Goal: Check status: Check status

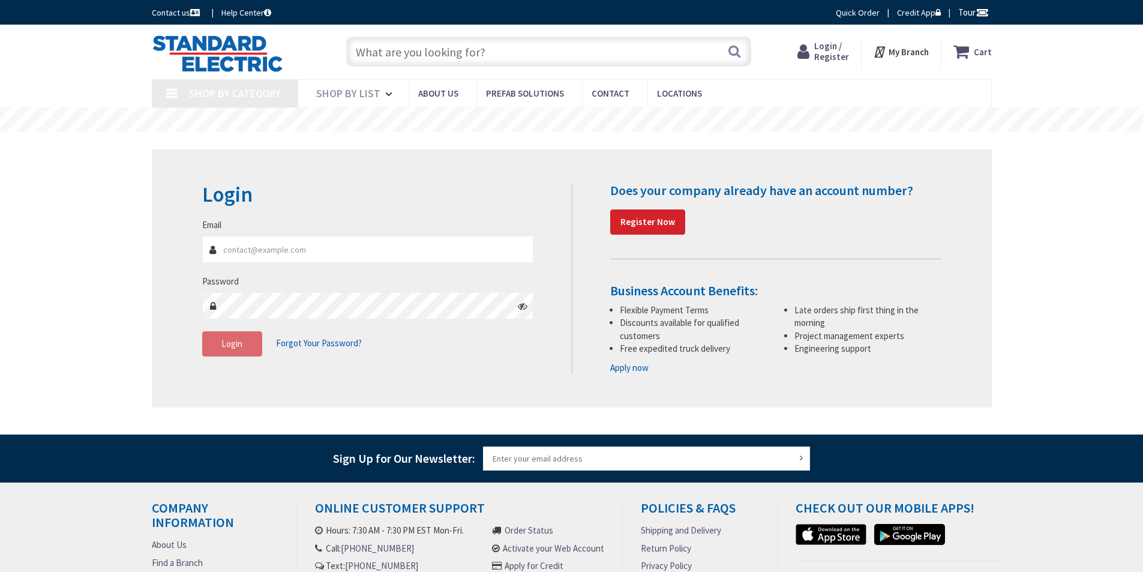
type input "[PERSON_NAME][EMAIL_ADDRESS][PERSON_NAME][DOMAIN_NAME]"
click at [326, 258] on input "[PERSON_NAME][EMAIL_ADDRESS][PERSON_NAME][DOMAIN_NAME]" at bounding box center [368, 249] width 332 height 27
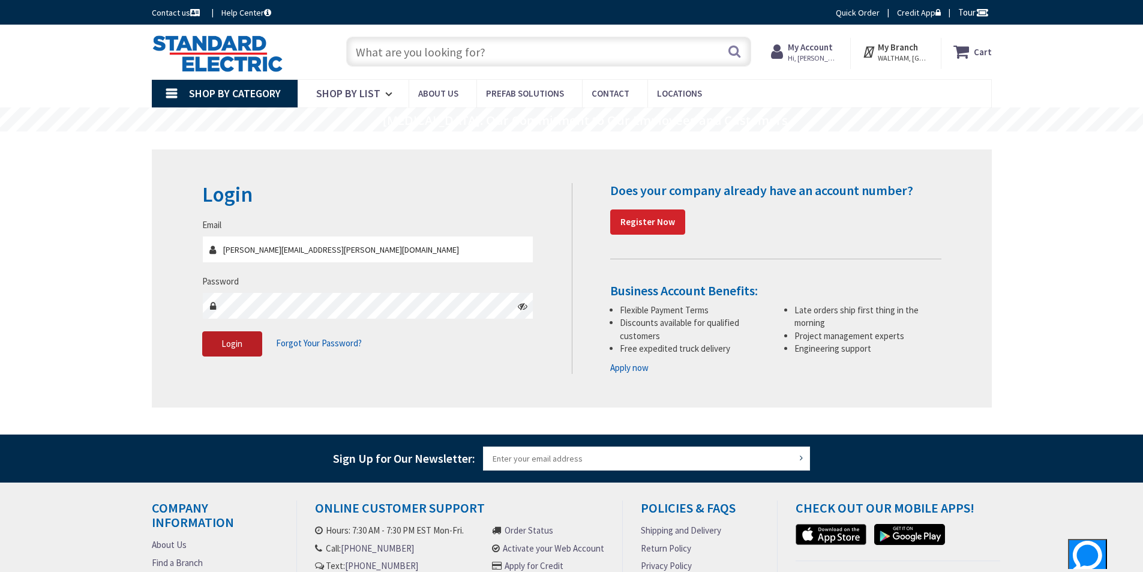
click at [209, 352] on button "Login" at bounding box center [232, 343] width 60 height 25
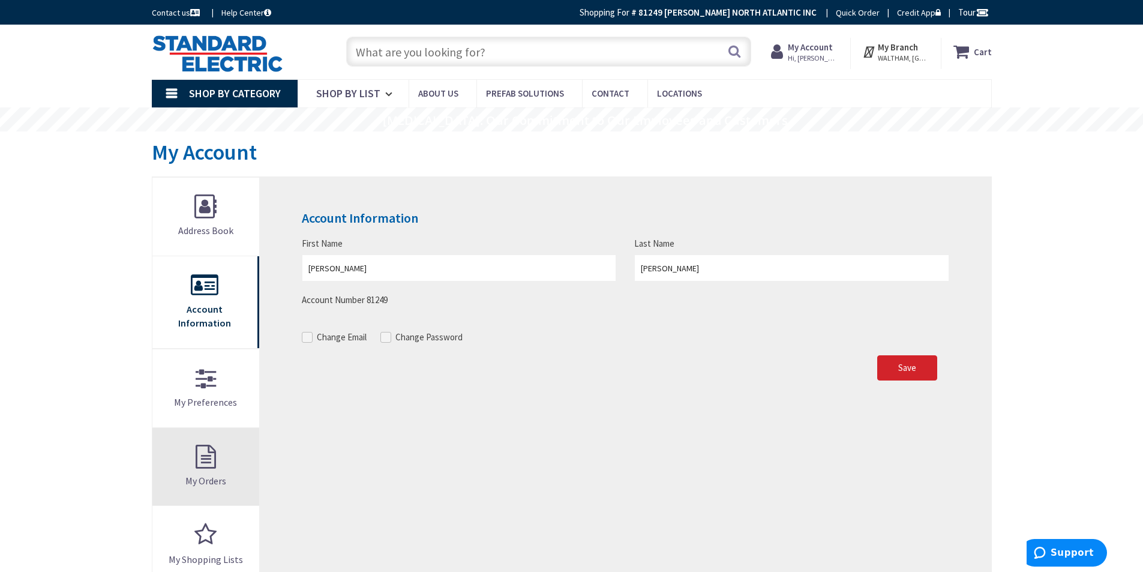
click at [210, 458] on link "My Orders" at bounding box center [205, 467] width 107 height 78
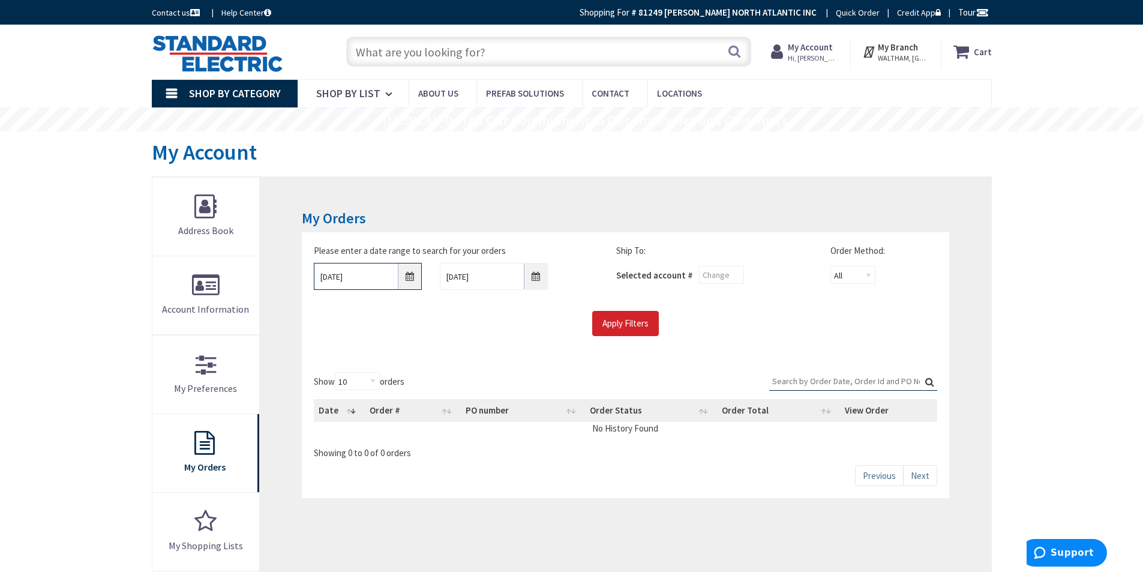
click at [409, 272] on input "8/26/2025" at bounding box center [368, 276] width 108 height 27
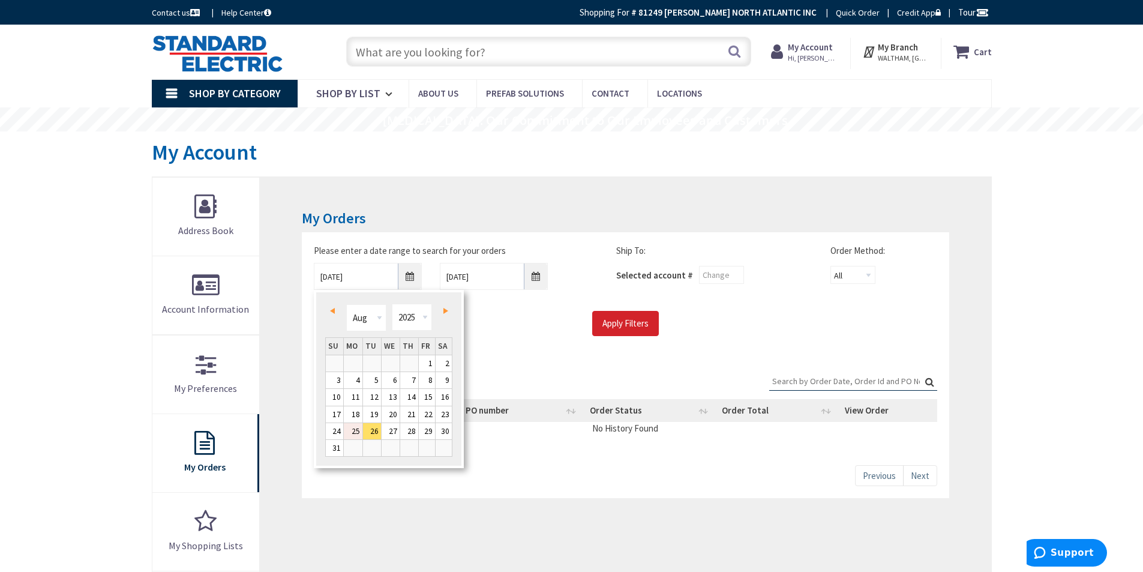
click at [362, 428] on link "25" at bounding box center [353, 431] width 19 height 16
type input "[DATE]"
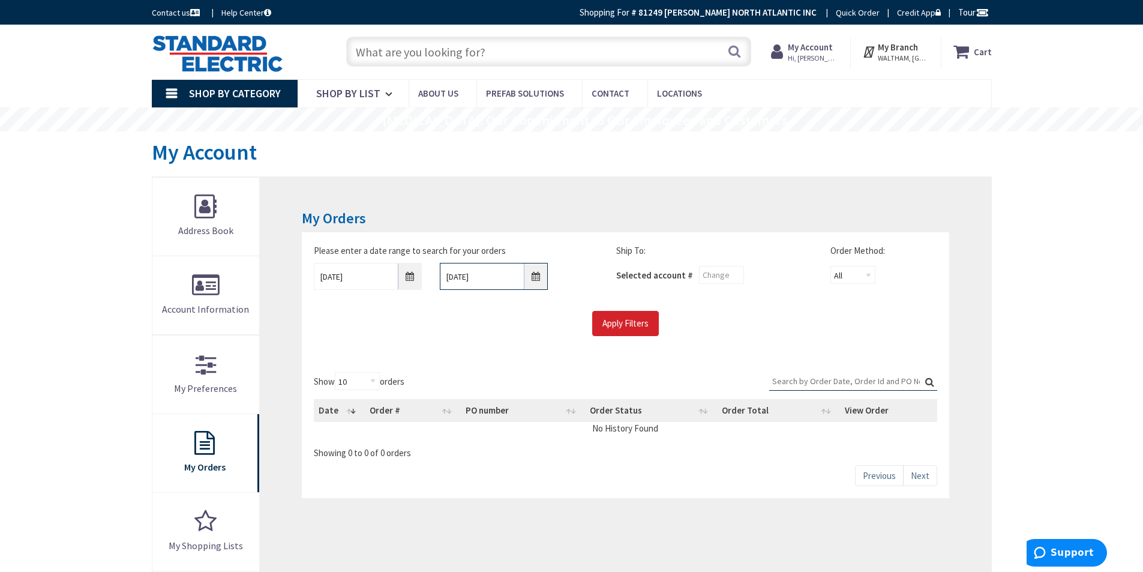
click at [535, 274] on input "9/2/2025" at bounding box center [494, 276] width 108 height 27
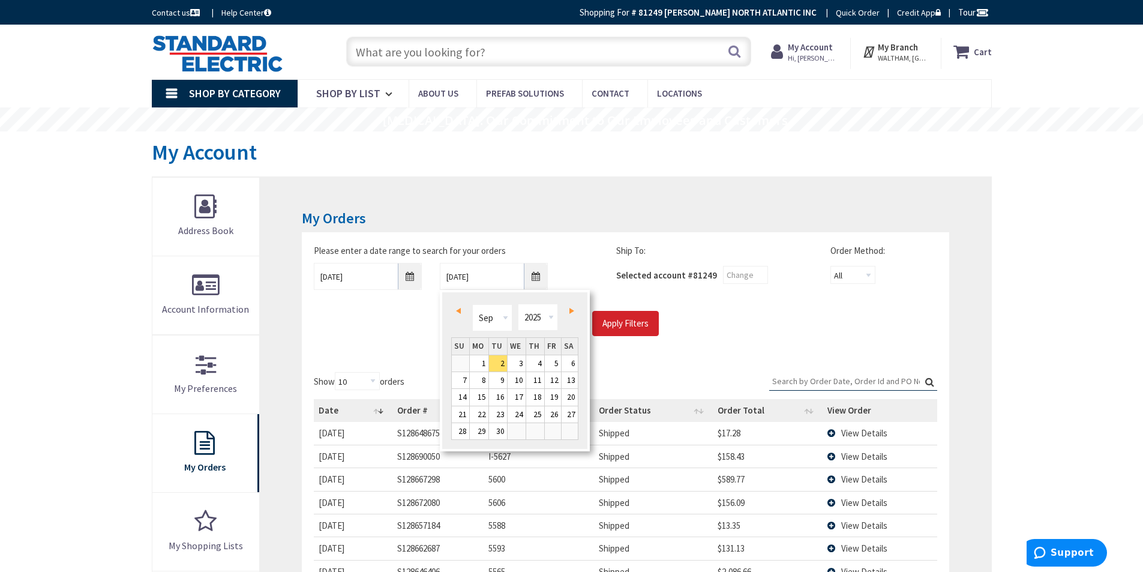
click at [458, 308] on span "Prev" at bounding box center [458, 311] width 5 height 6
click at [516, 428] on link "27" at bounding box center [517, 431] width 18 height 16
type input "08/27/2025"
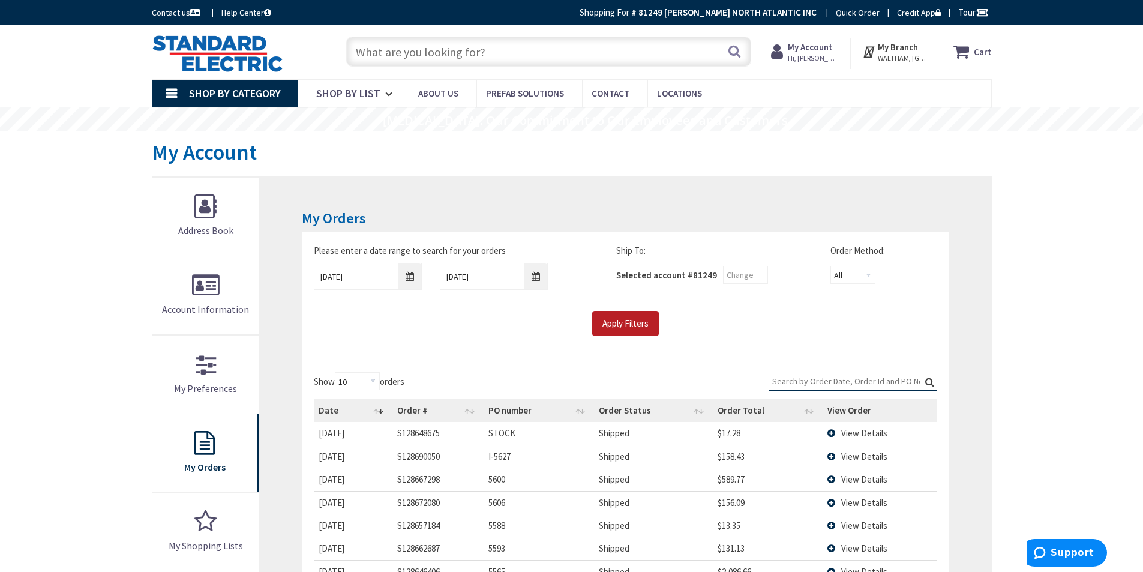
click at [629, 319] on input "Apply Filters" at bounding box center [625, 323] width 67 height 25
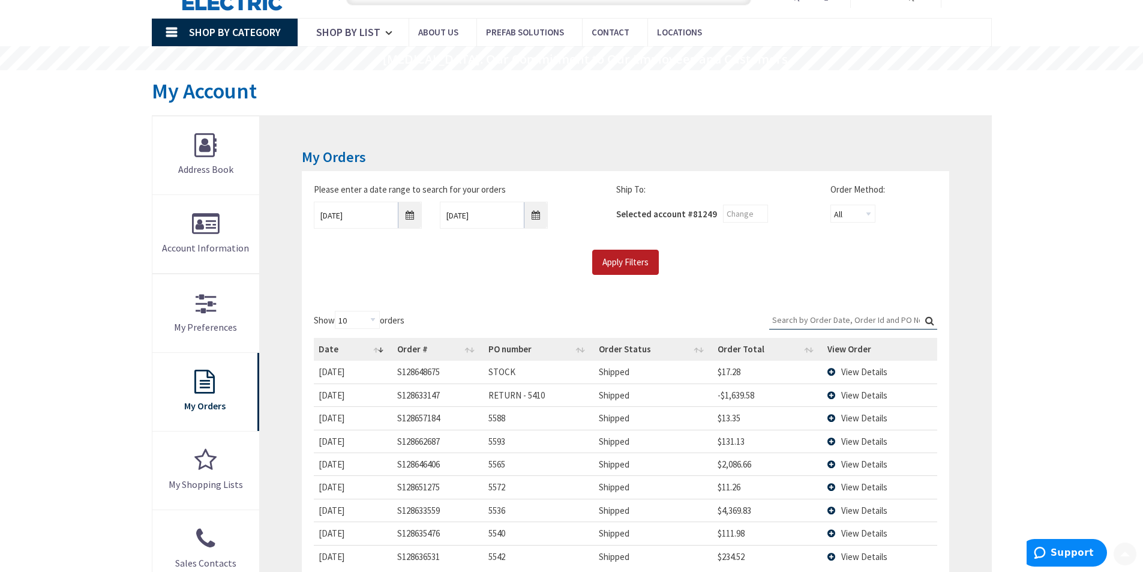
scroll to position [120, 0]
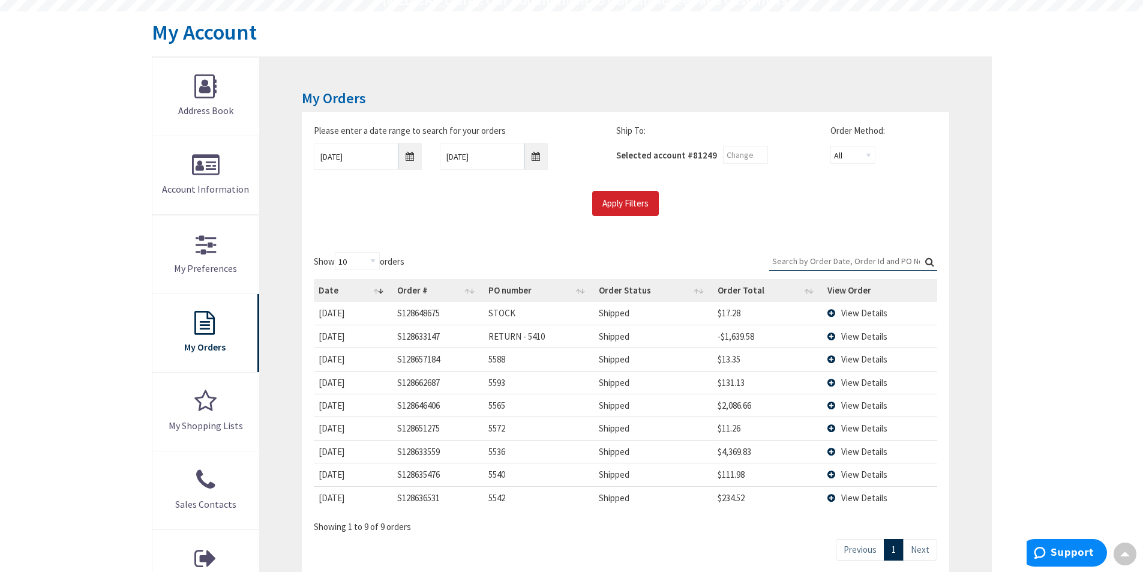
click at [838, 497] on td "View Details" at bounding box center [880, 497] width 115 height 23
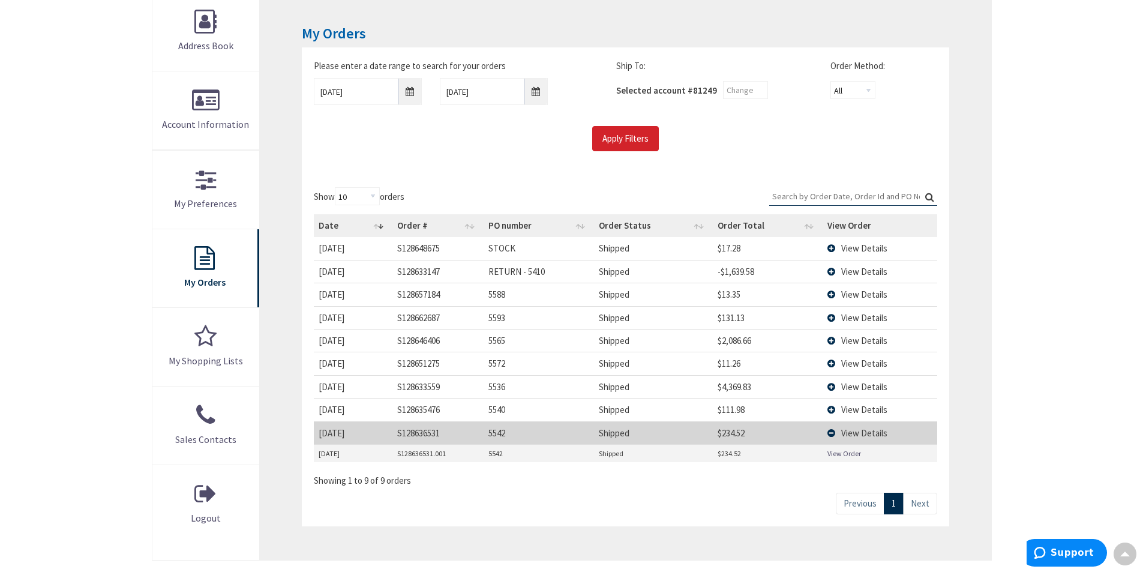
scroll to position [240, 0]
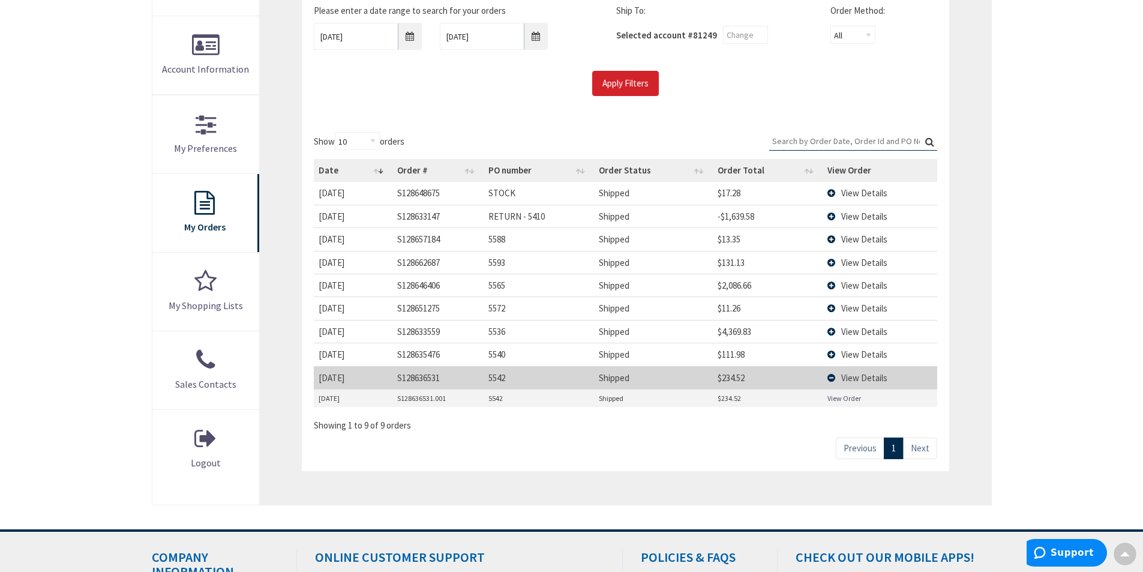
click at [831, 351] on td "View Details" at bounding box center [880, 354] width 115 height 23
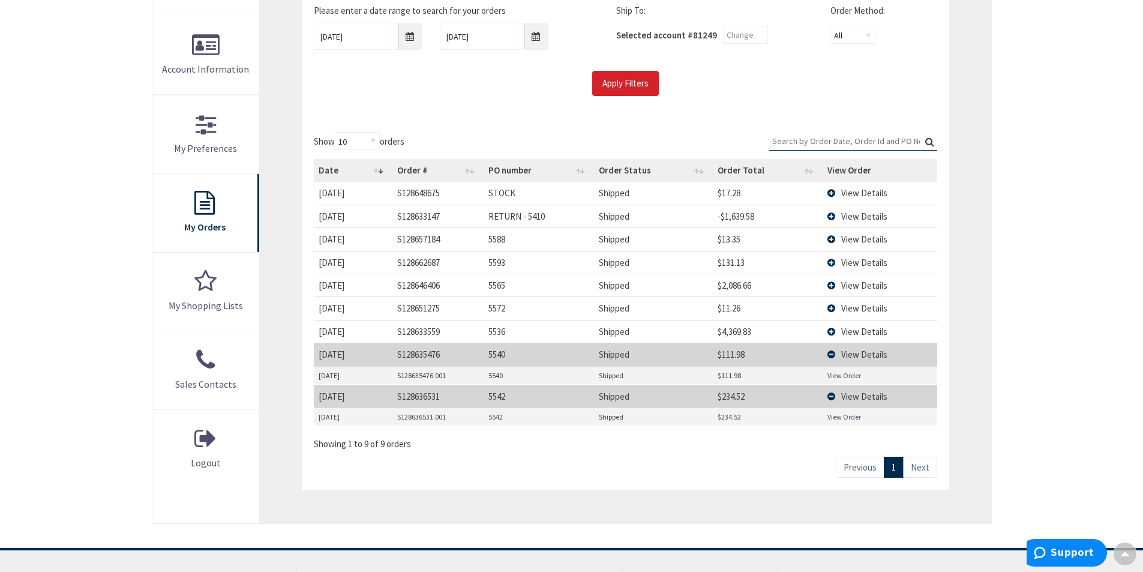
click at [832, 332] on td "View Details" at bounding box center [880, 331] width 115 height 23
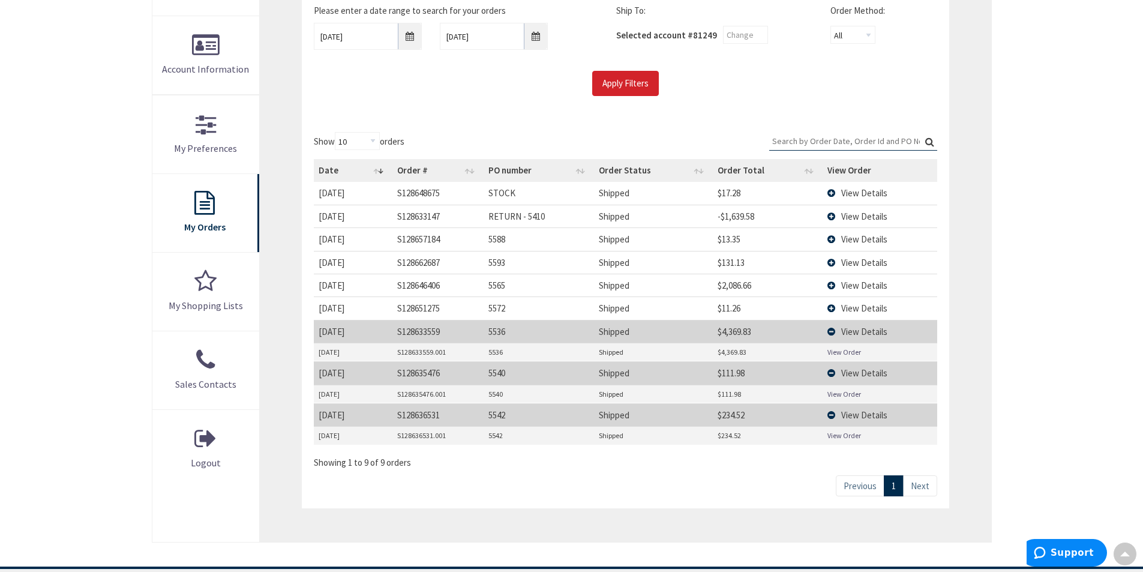
click at [830, 307] on td "View Details" at bounding box center [880, 307] width 115 height 23
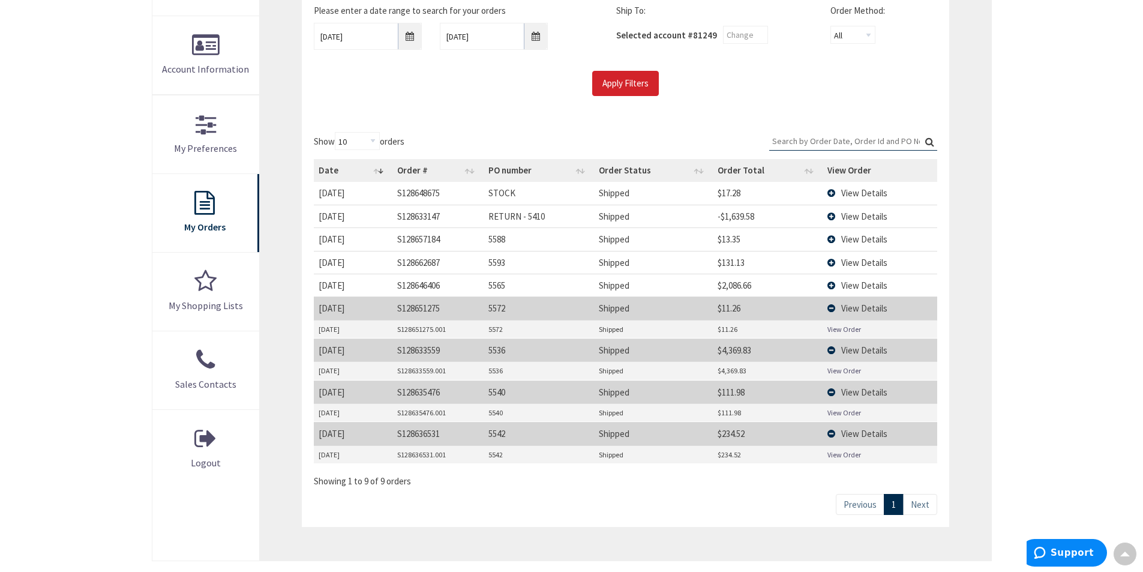
click at [356, 329] on td "8/26/2025" at bounding box center [353, 329] width 79 height 18
click at [643, 316] on td "Shipped" at bounding box center [653, 307] width 118 height 23
click at [849, 326] on link "View Order" at bounding box center [844, 329] width 34 height 10
click at [844, 414] on link "View Order" at bounding box center [844, 412] width 34 height 10
click at [834, 236] on td "View Details" at bounding box center [880, 238] width 115 height 23
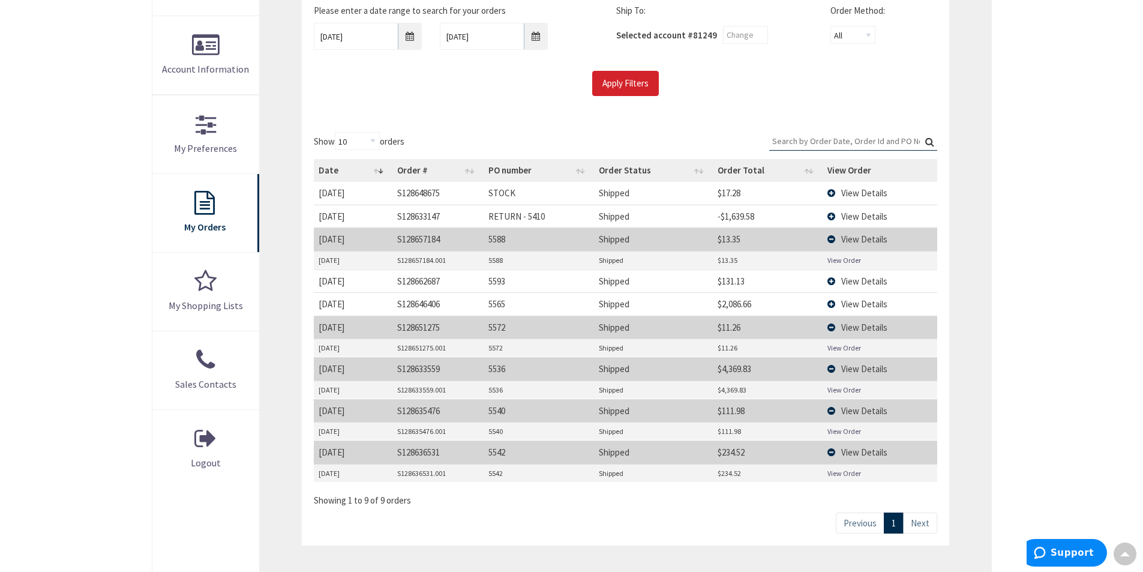
click at [833, 258] on link "View Order" at bounding box center [844, 260] width 34 height 10
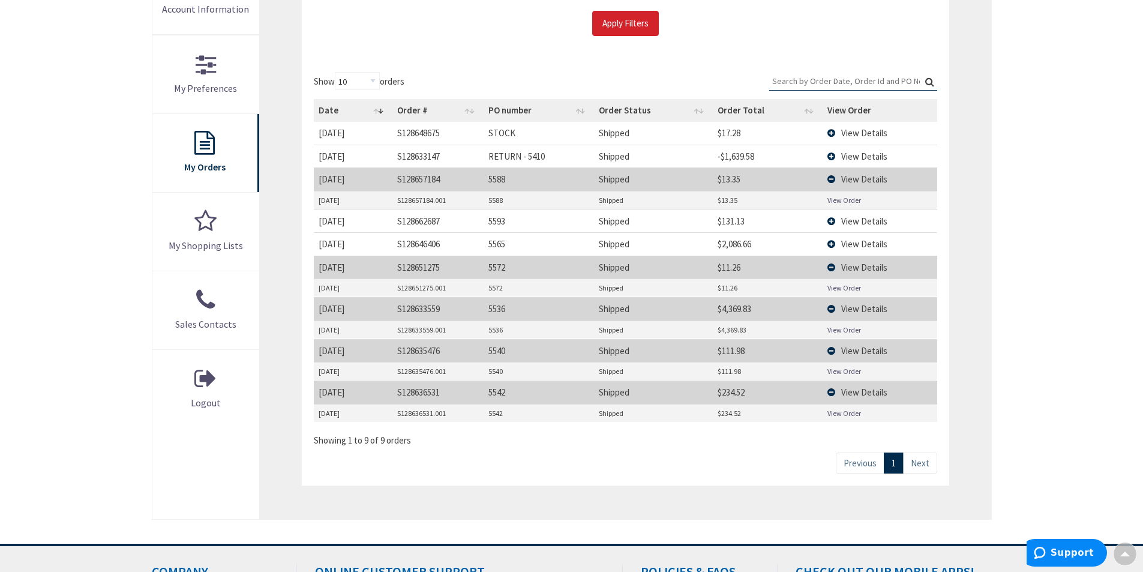
click at [841, 370] on link "View Order" at bounding box center [844, 371] width 34 height 10
click at [845, 409] on link "View Order" at bounding box center [844, 413] width 34 height 10
click at [851, 218] on span "View Details" at bounding box center [864, 220] width 46 height 11
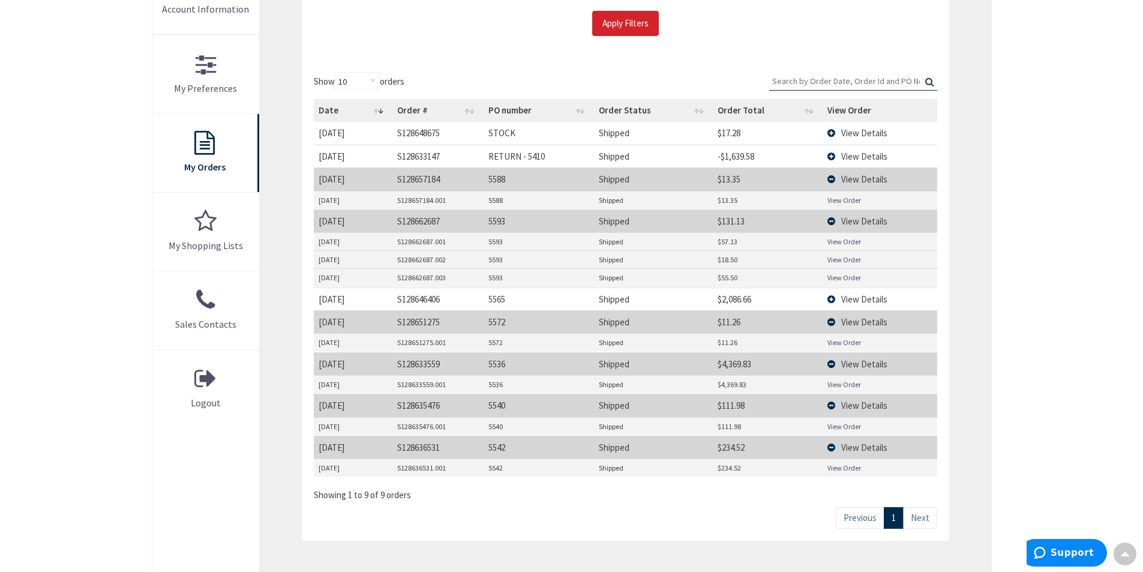
click at [844, 238] on link "View Order" at bounding box center [844, 241] width 34 height 10
click at [844, 260] on link "View Order" at bounding box center [844, 259] width 34 height 10
click at [835, 275] on link "View Order" at bounding box center [844, 277] width 34 height 10
click at [851, 199] on link "View Order" at bounding box center [844, 200] width 34 height 10
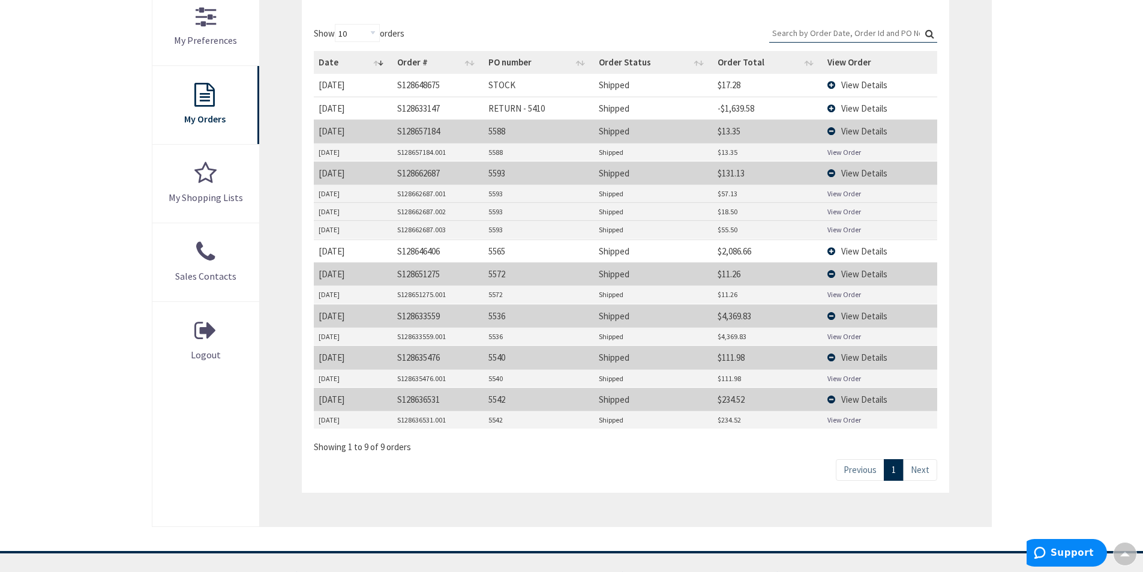
scroll to position [180, 0]
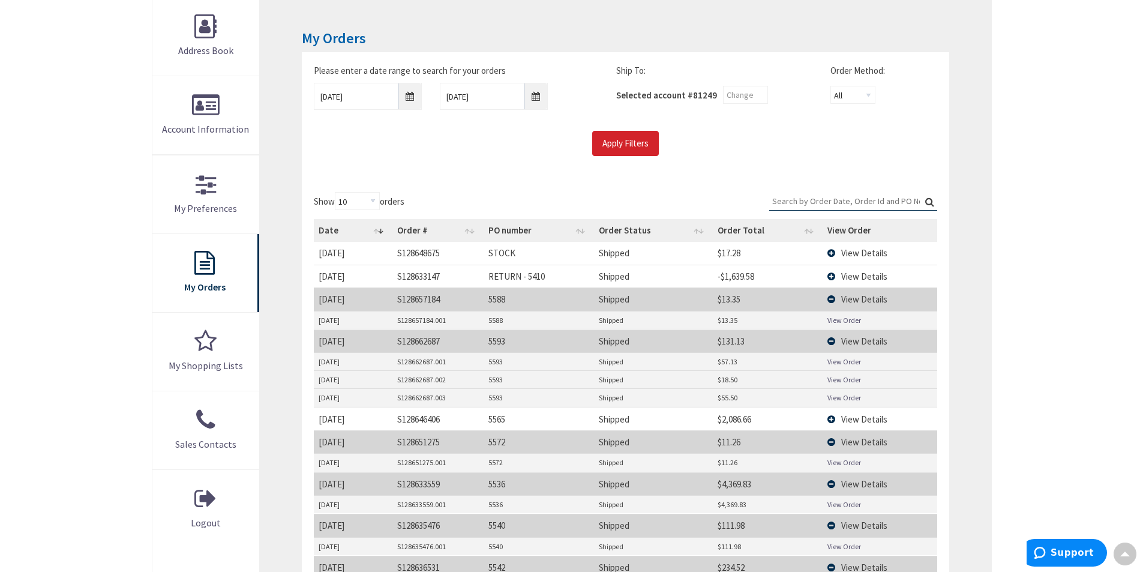
click at [865, 199] on input "Search:" at bounding box center [853, 201] width 168 height 18
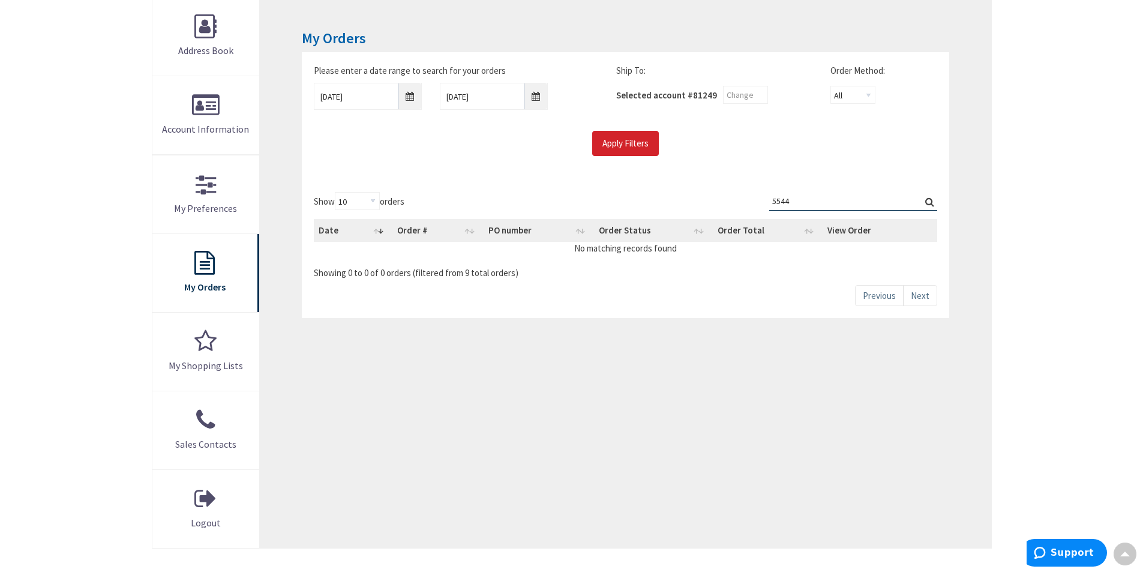
type input "5544"
click at [556, 385] on div "My Orders Please enter a date range to search for your orders 08/25/2025 08/27/…" at bounding box center [625, 272] width 731 height 551
click at [406, 96] on input "08/25/2025" at bounding box center [368, 96] width 108 height 27
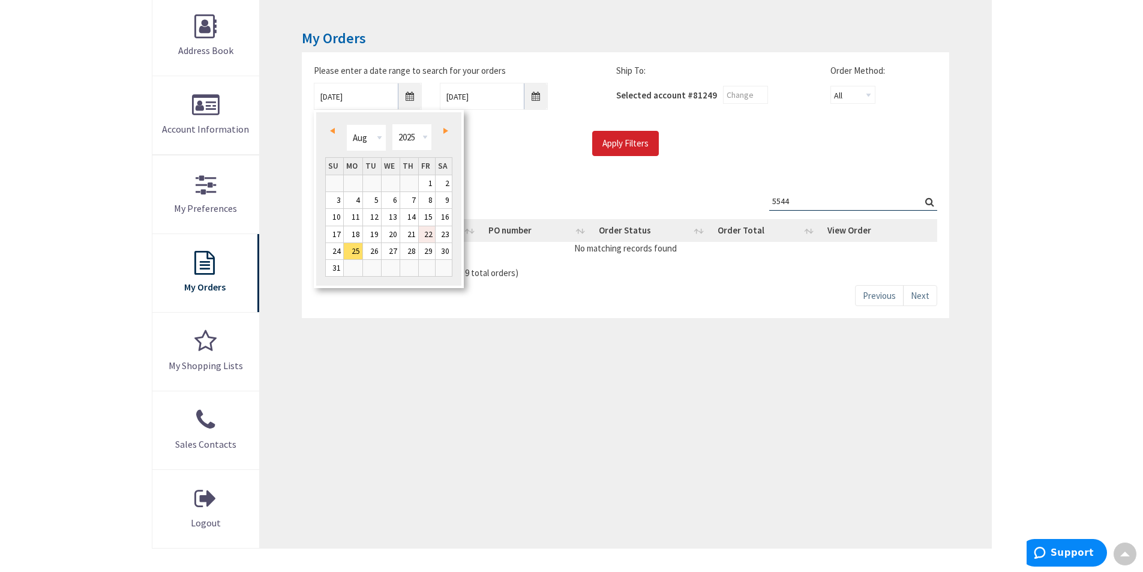
click at [422, 230] on link "22" at bounding box center [427, 234] width 16 height 16
type input "08/22/2025"
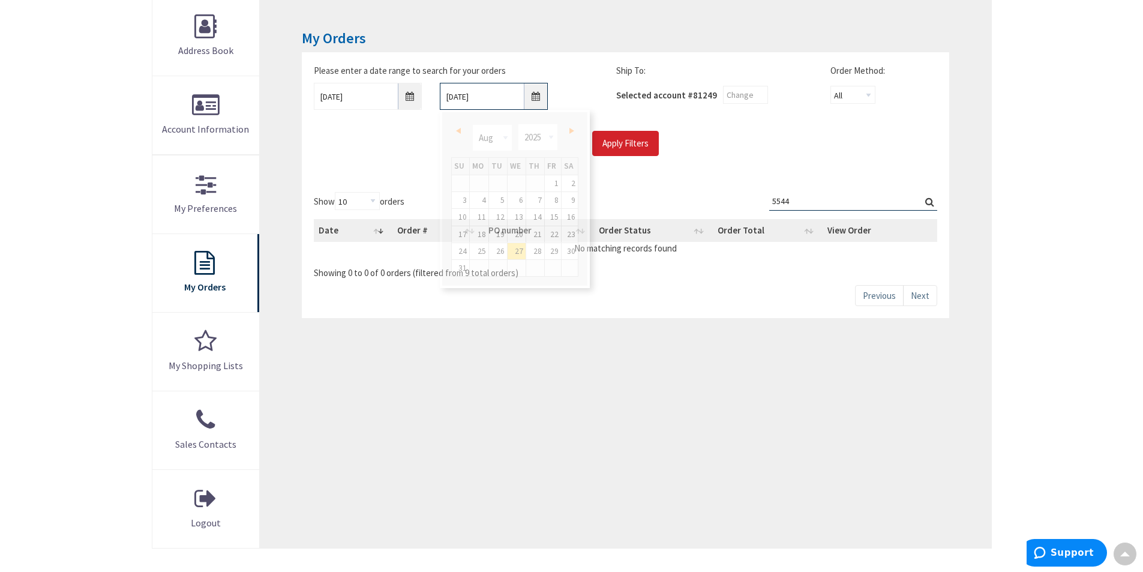
click at [533, 93] on input "08/27/2025" at bounding box center [494, 96] width 108 height 27
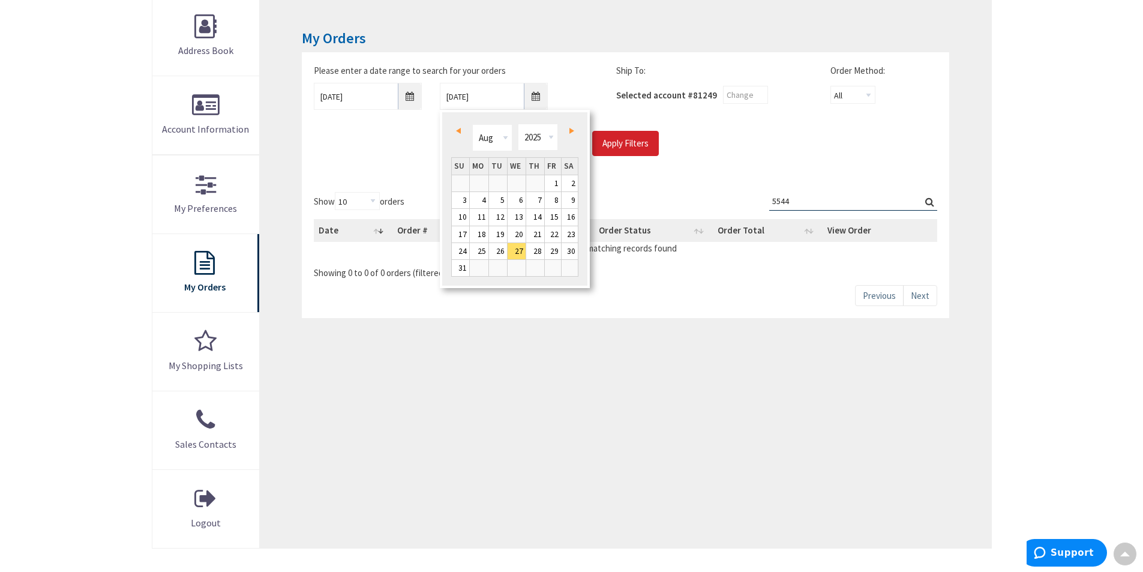
click at [575, 126] on link "Next" at bounding box center [569, 130] width 16 height 16
click at [508, 182] on link "3" at bounding box center [517, 183] width 18 height 16
type input "09/03/2025"
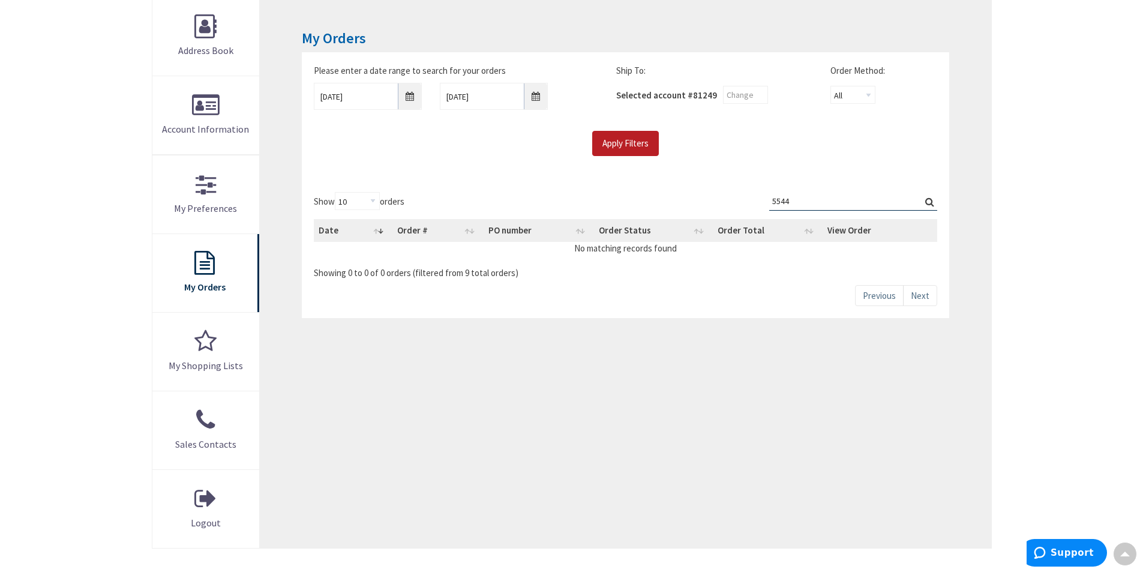
click at [639, 140] on input "Apply Filters" at bounding box center [625, 143] width 67 height 25
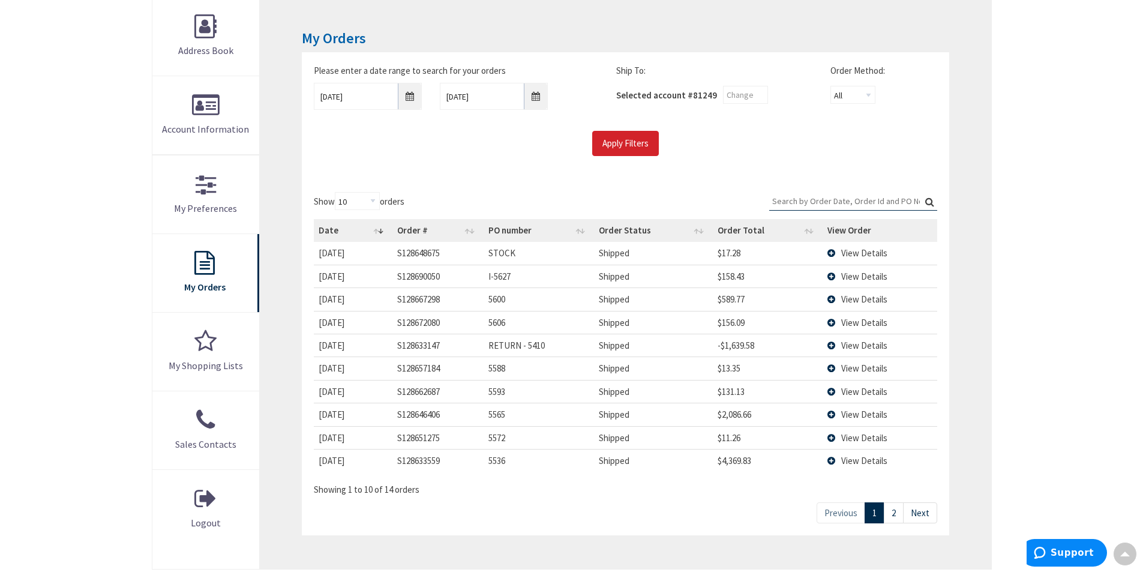
click at [834, 274] on td "View Details" at bounding box center [880, 276] width 115 height 23
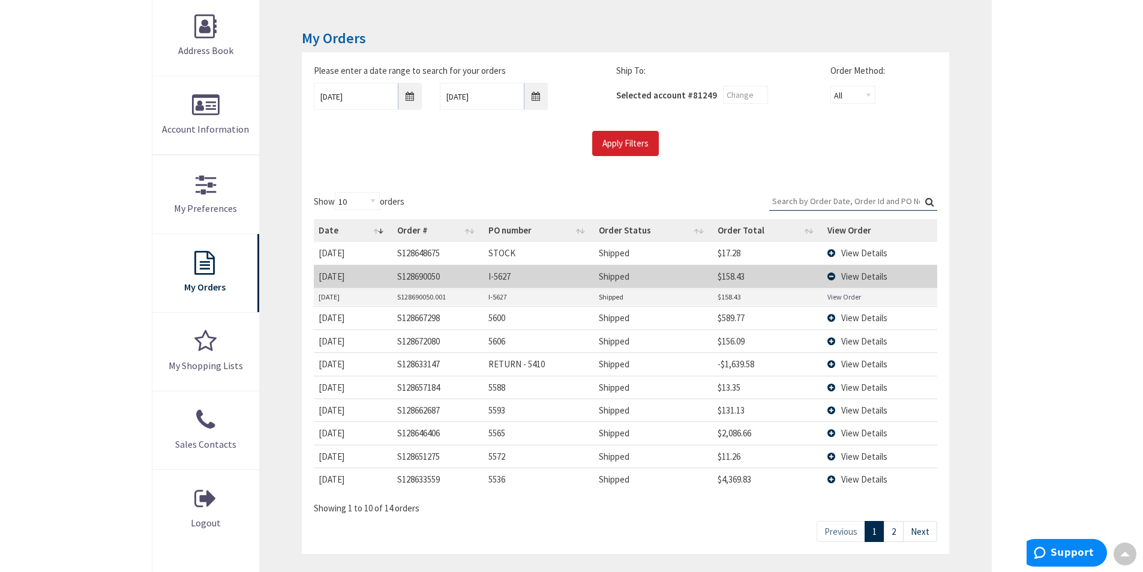
click at [843, 296] on link "View Order" at bounding box center [844, 297] width 34 height 10
click at [849, 275] on span "View Details" at bounding box center [864, 276] width 46 height 11
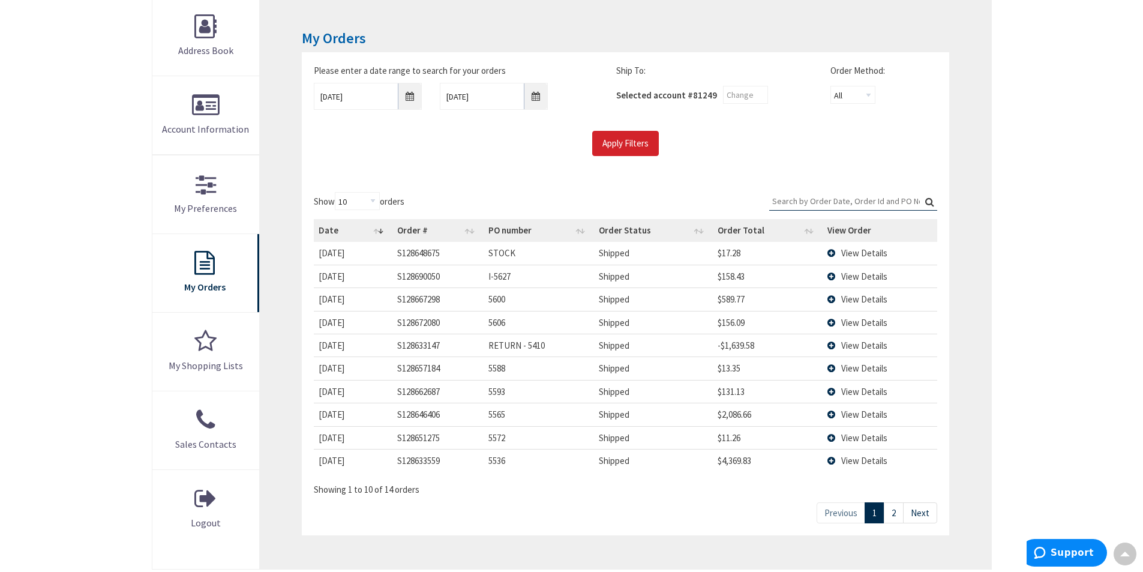
click at [849, 250] on span "View Details" at bounding box center [864, 252] width 46 height 11
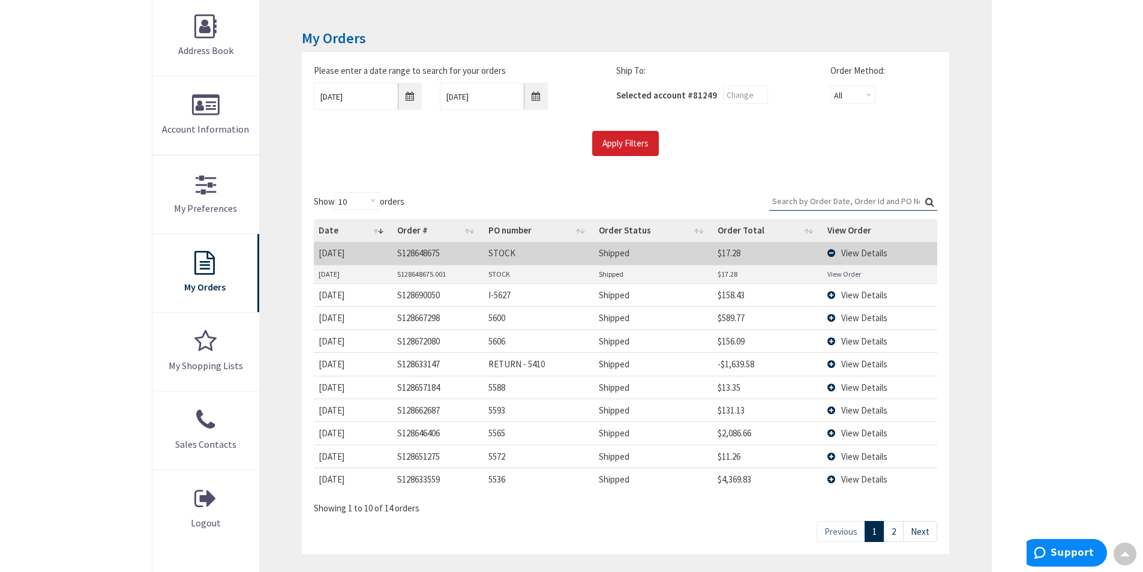
click at [831, 272] on link "View Order" at bounding box center [844, 274] width 34 height 10
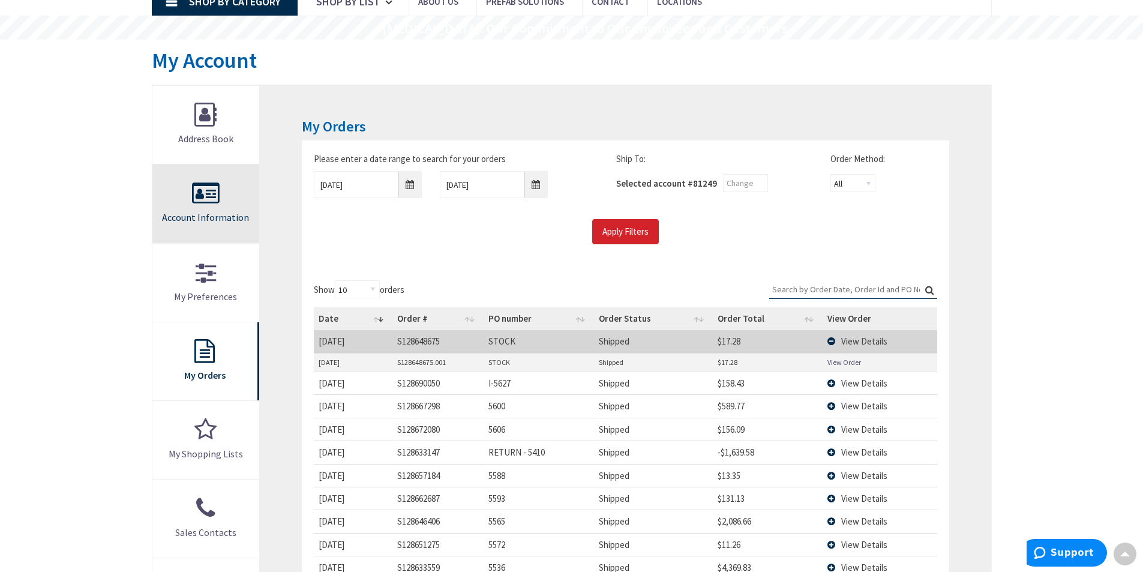
scroll to position [0, 0]
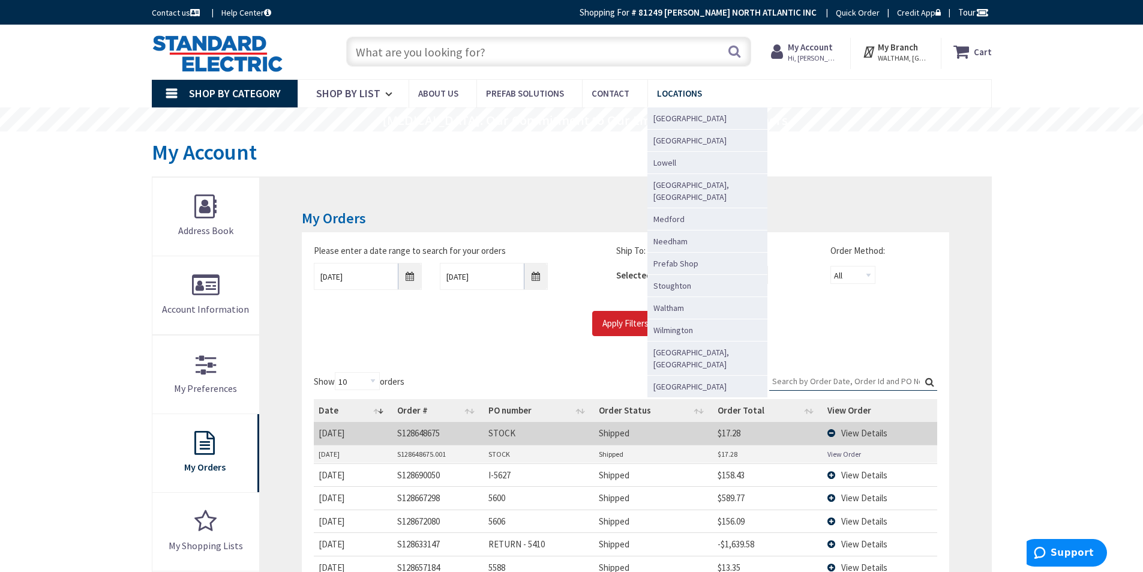
click at [679, 88] on span "Locations" at bounding box center [679, 93] width 45 height 11
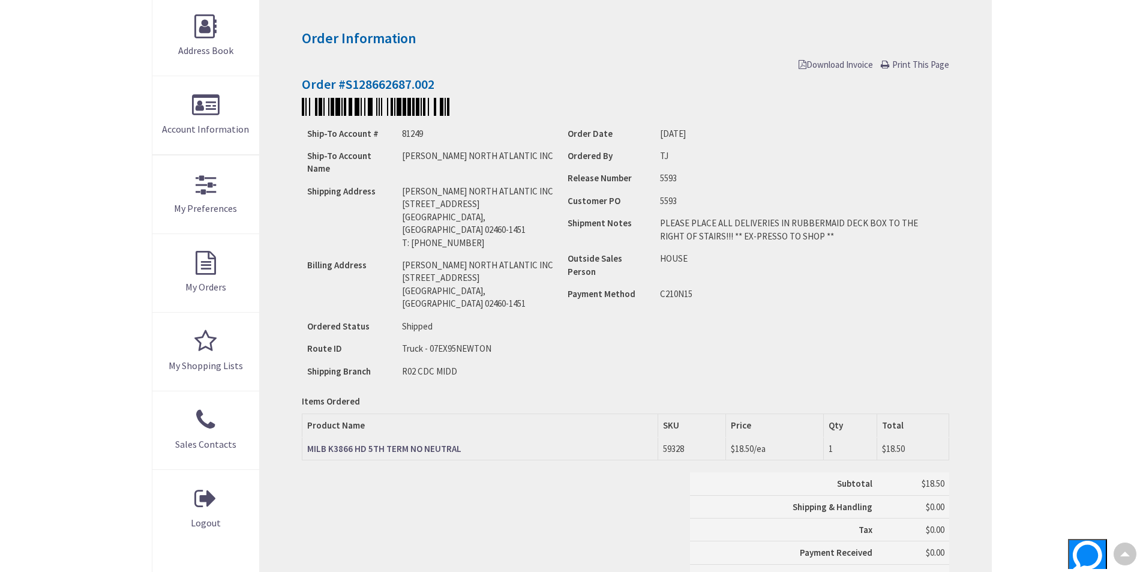
scroll to position [360, 0]
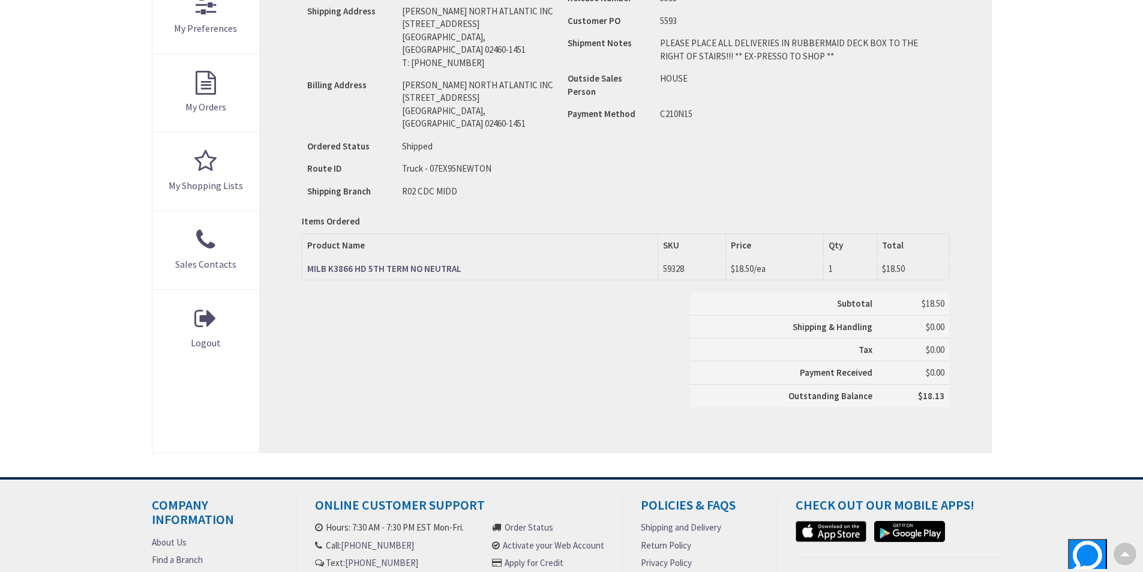
click at [403, 266] on strong "MILB K3866 HD 5TH TERM NO NEUTRAL" at bounding box center [384, 268] width 154 height 11
click at [406, 270] on strong "MILB K3866 HD 5TH TERM NO NEUTRAL" at bounding box center [384, 268] width 154 height 11
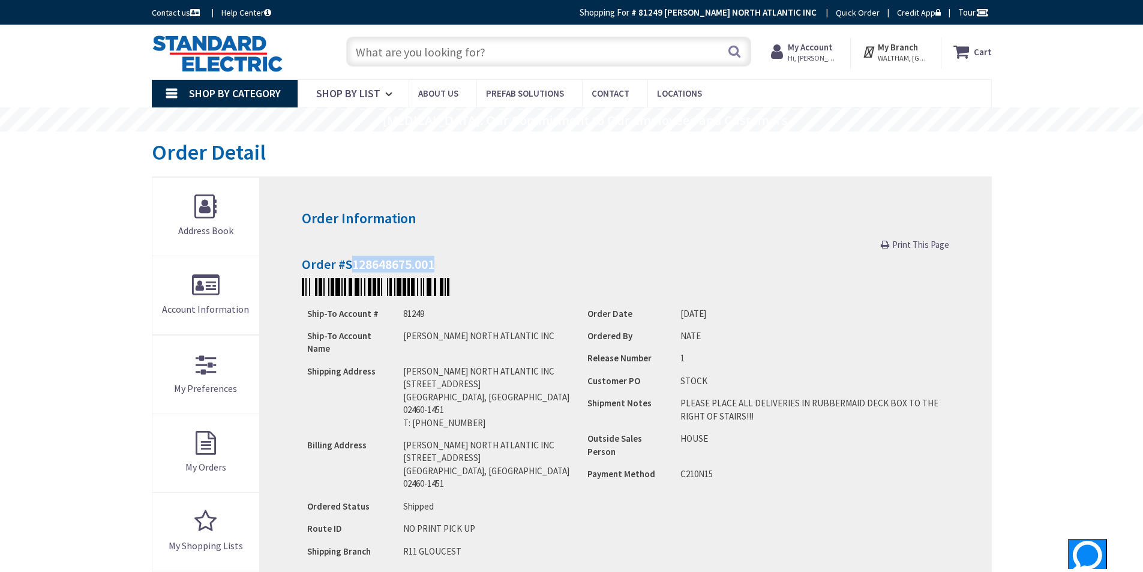
drag, startPoint x: 436, startPoint y: 263, endPoint x: 355, endPoint y: 265, distance: 81.6
click at [355, 265] on h4 "Order #S128648675.001" at bounding box center [625, 264] width 647 height 14
drag, startPoint x: 346, startPoint y: 264, endPoint x: 442, endPoint y: 272, distance: 96.9
click at [442, 272] on div "Order Information Print This Page Order #S128648675.001 Ship-To Account # 81249…" at bounding box center [625, 495] width 731 height 636
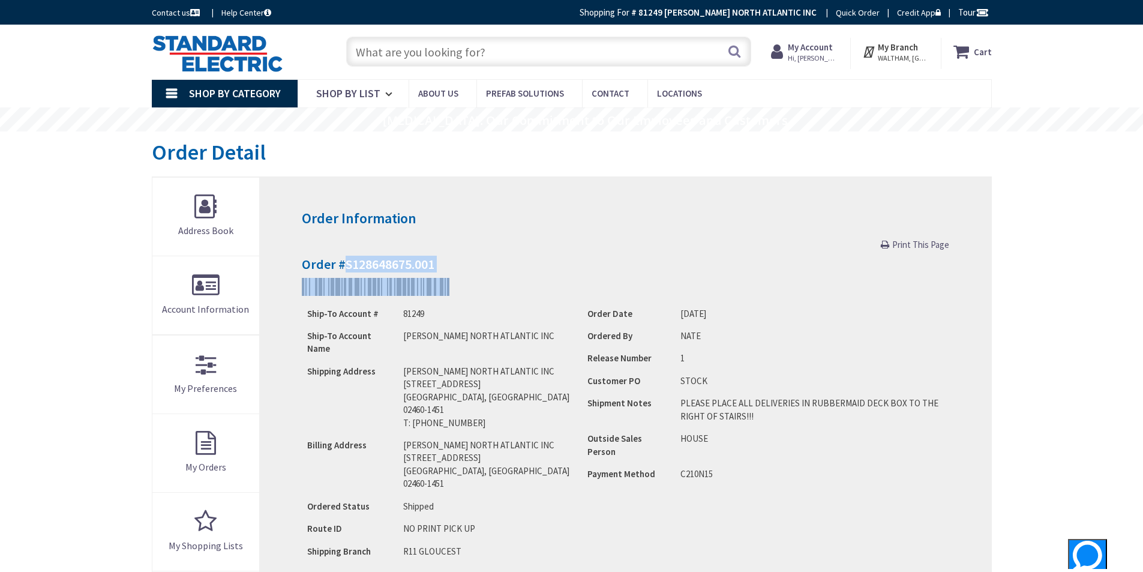
copy div "S128648675.001"
click at [601, 267] on h4 "Order #S128648675.001" at bounding box center [625, 264] width 647 height 14
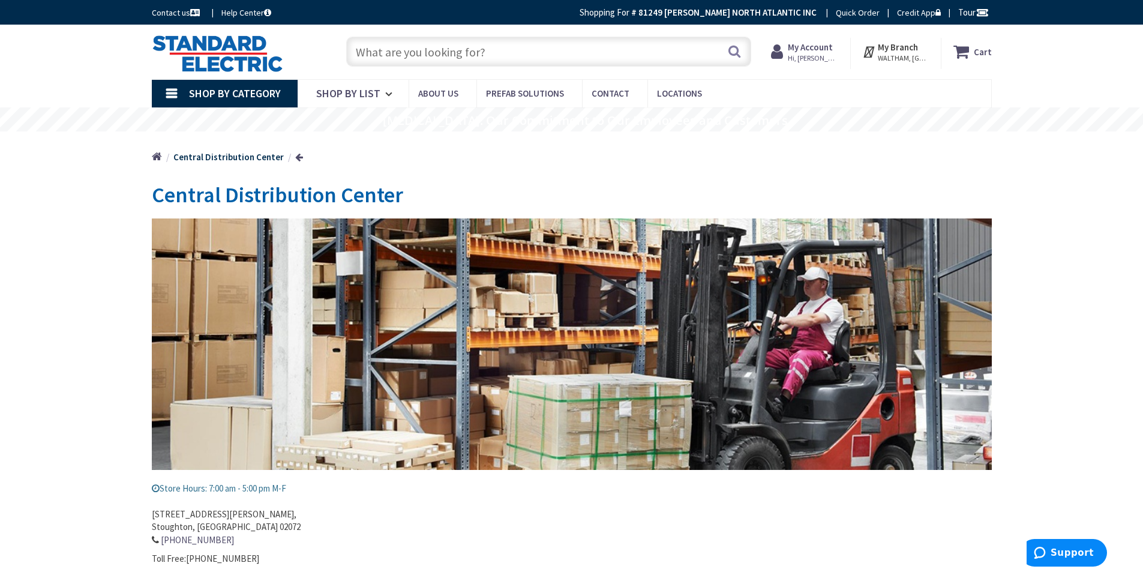
click at [903, 53] on span "WALTHAM, [GEOGRAPHIC_DATA]" at bounding box center [903, 58] width 51 height 10
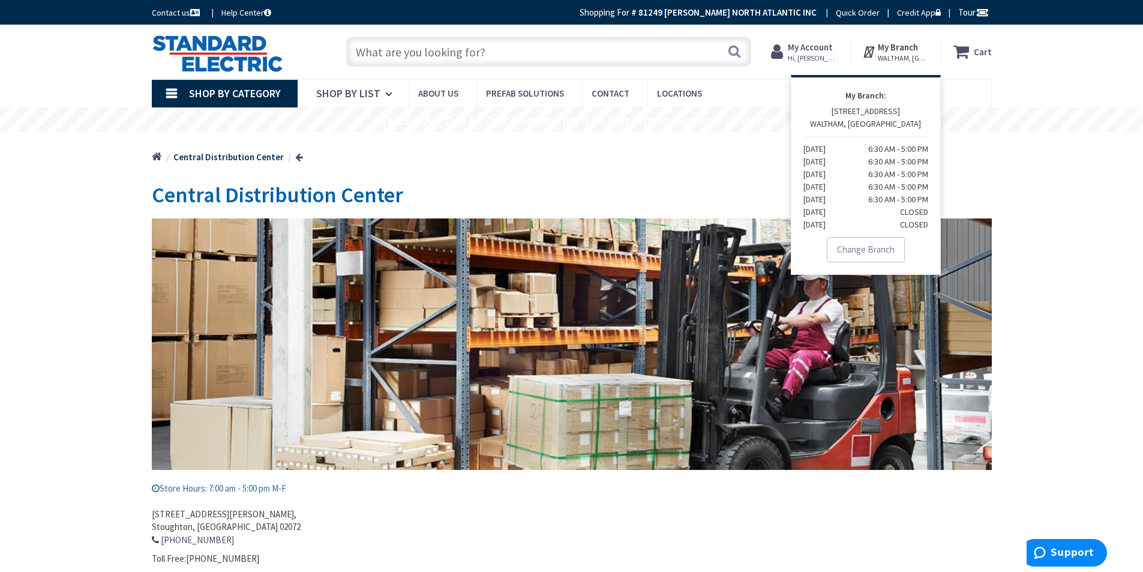
click at [859, 120] on p "332 SECOND AVE WALTHAM, MA Monday 6:30 AM - 5:00 PM Tuesday 6:30 AM - 5:00 PM W…" at bounding box center [865, 168] width 125 height 126
click at [802, 52] on strong "My Account" at bounding box center [810, 46] width 45 height 11
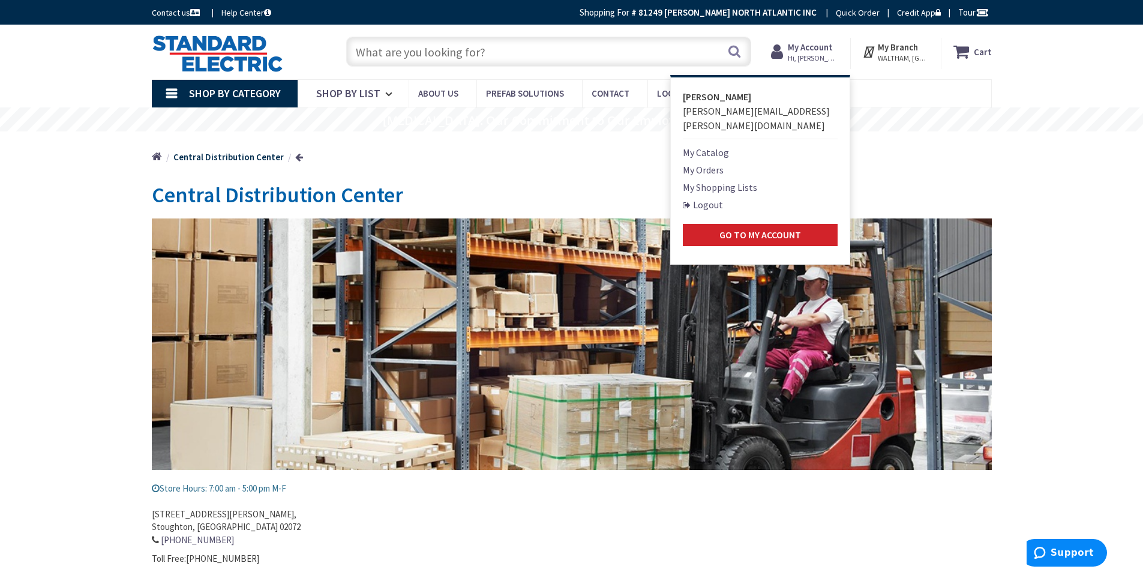
click at [719, 95] on strong "[PERSON_NAME]" at bounding box center [717, 97] width 68 height 12
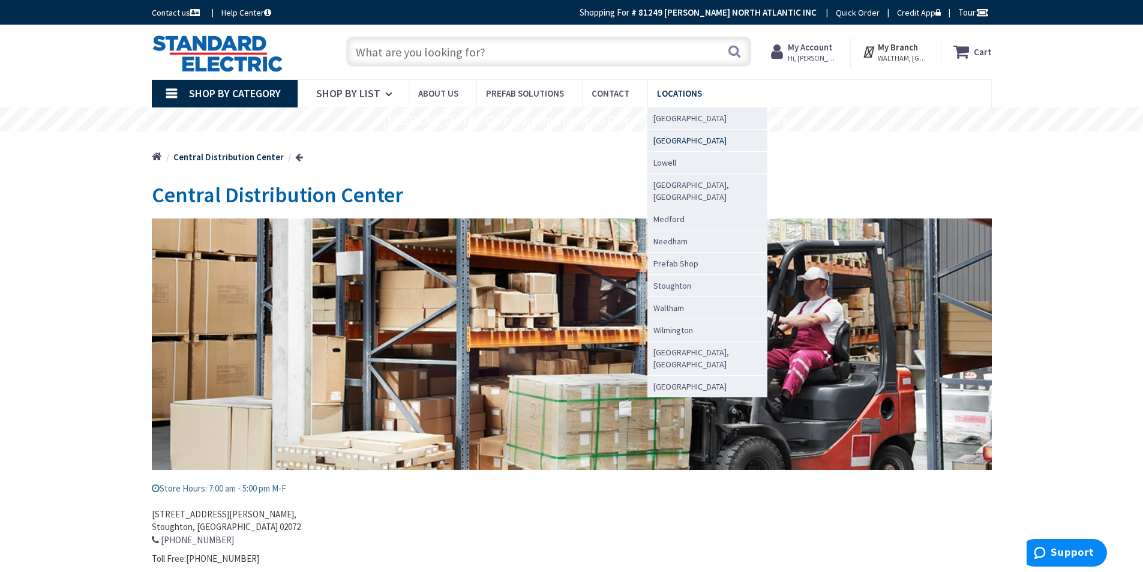
click at [672, 142] on span "[GEOGRAPHIC_DATA]" at bounding box center [689, 140] width 73 height 12
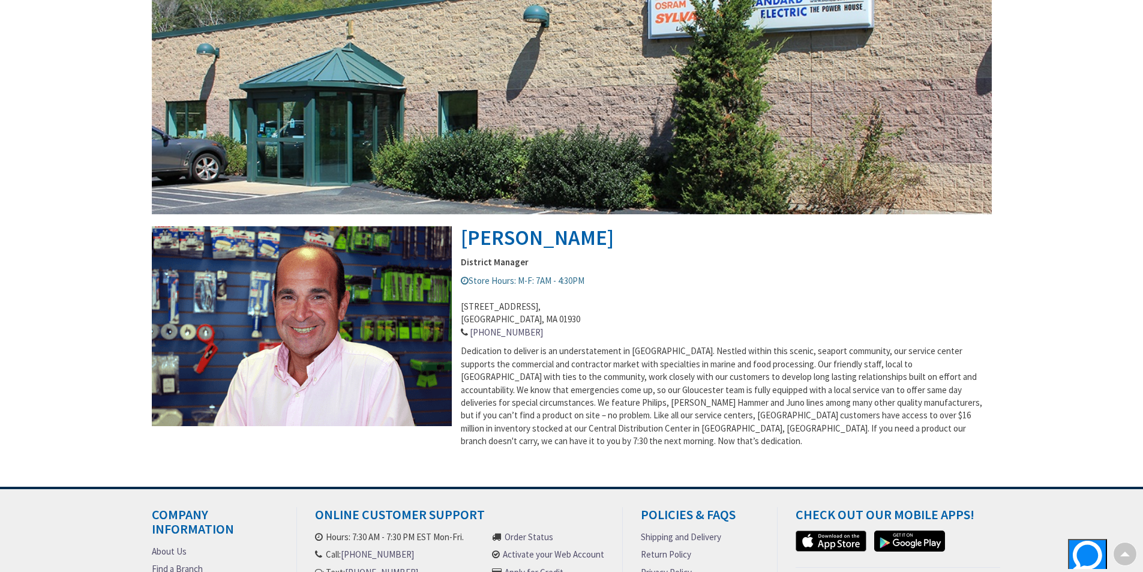
scroll to position [180, 0]
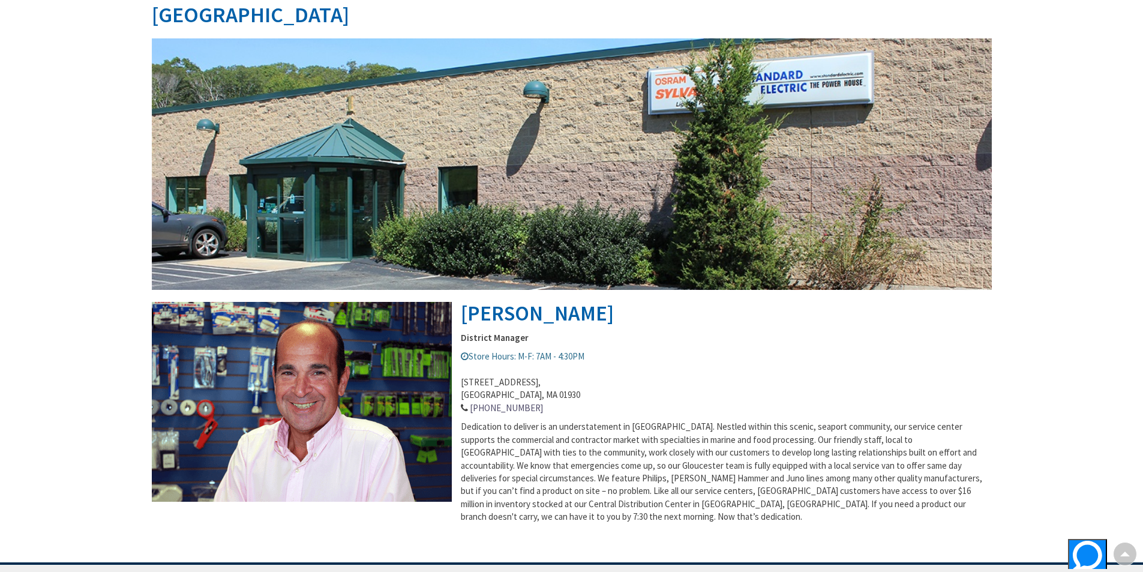
click at [2, 114] on div "Skip to Content Toggle Nav Search Cart My Cart Close" at bounding box center [571, 345] width 1143 height 1001
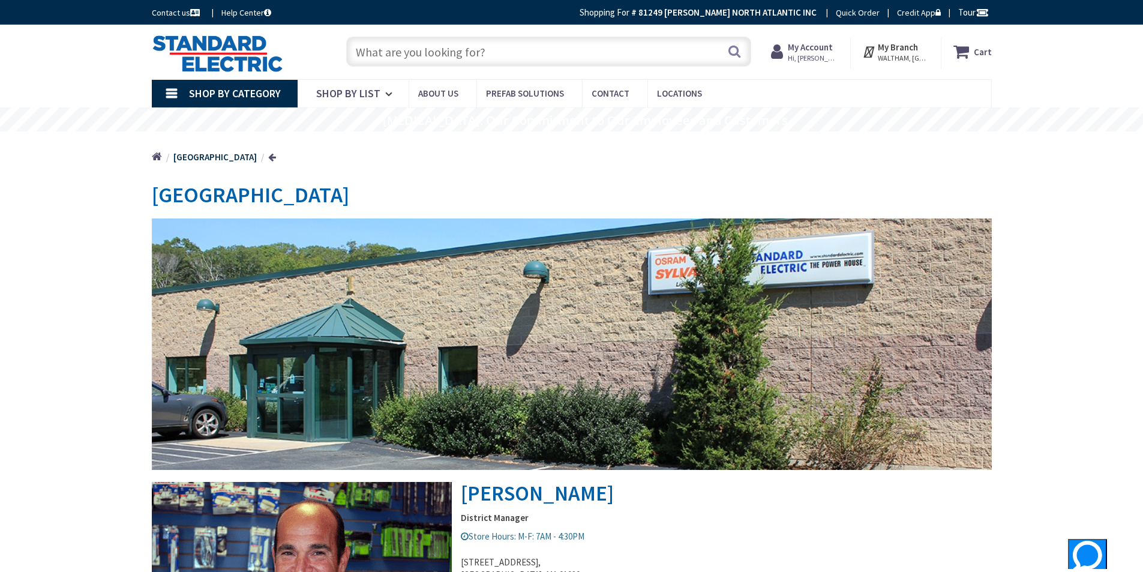
click at [459, 39] on input "text" at bounding box center [548, 52] width 405 height 30
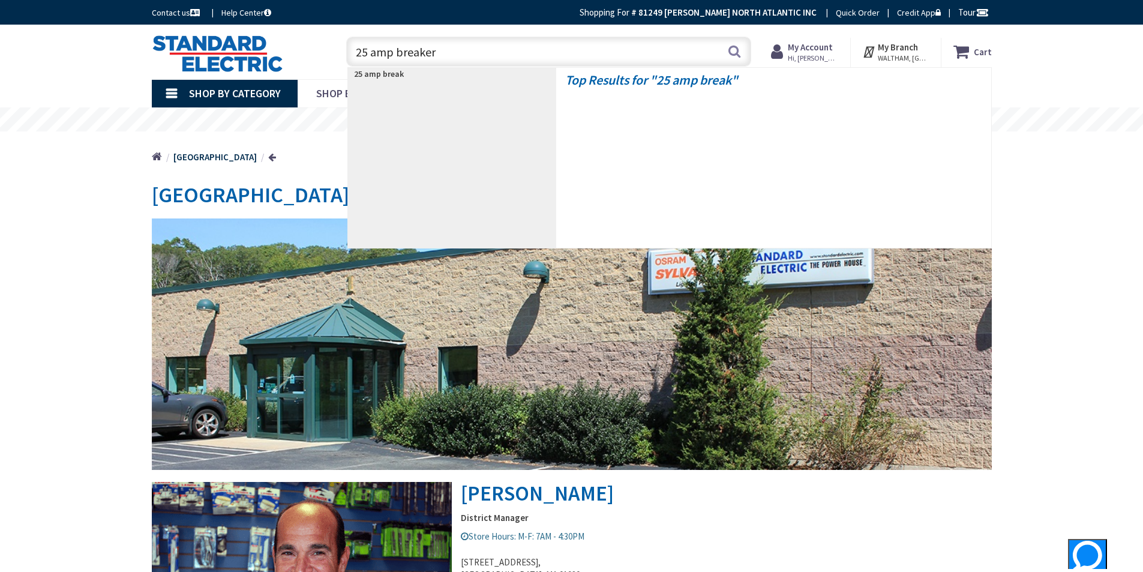
type input "25 amp breaker"
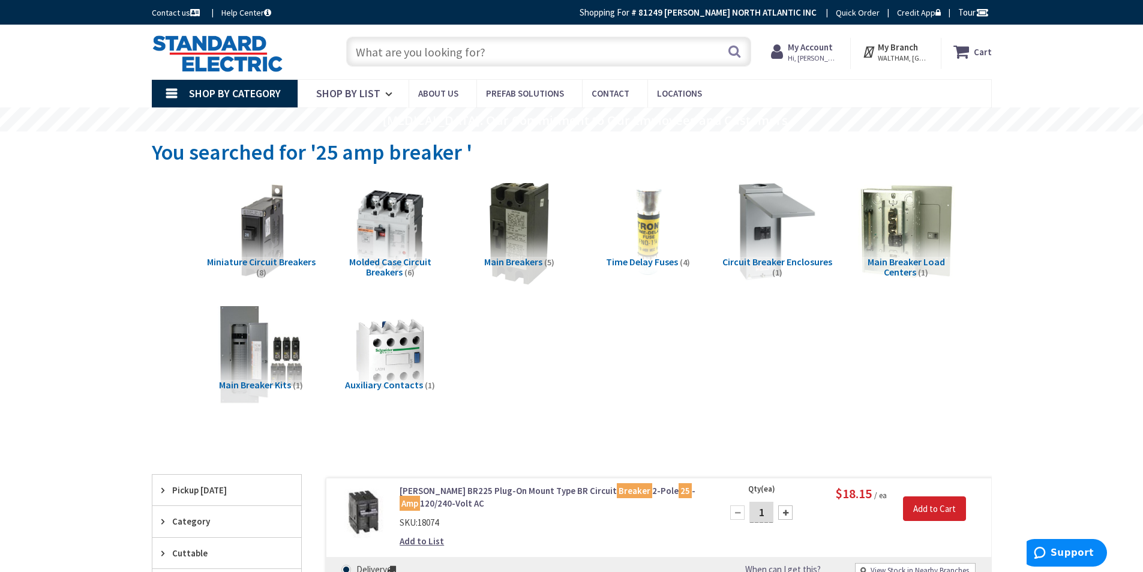
click at [530, 237] on img at bounding box center [518, 231] width 109 height 109
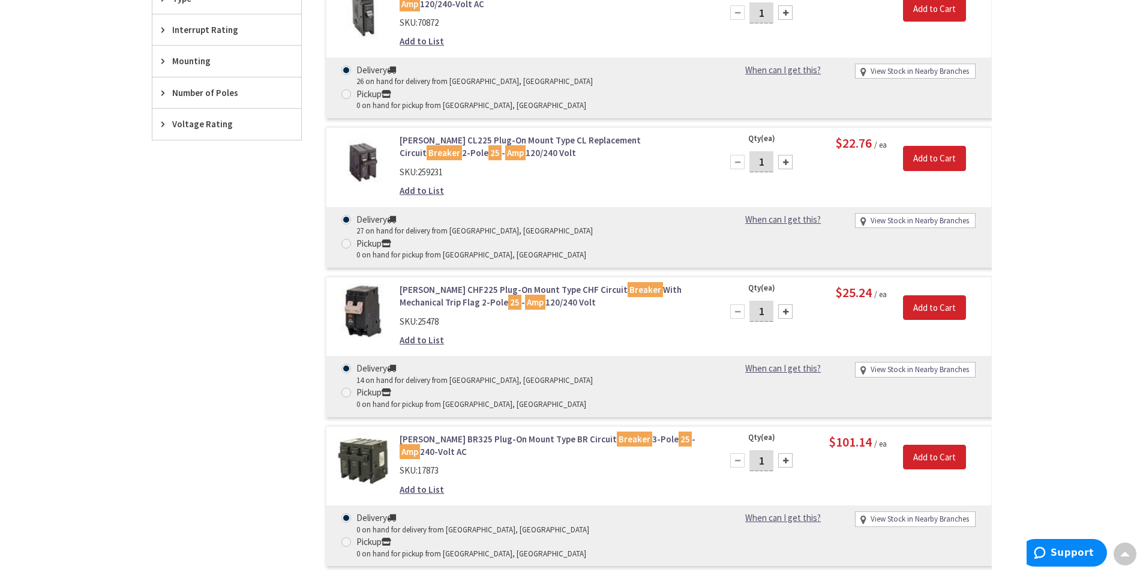
scroll to position [812, 0]
